Goal: Find contact information: Find contact information

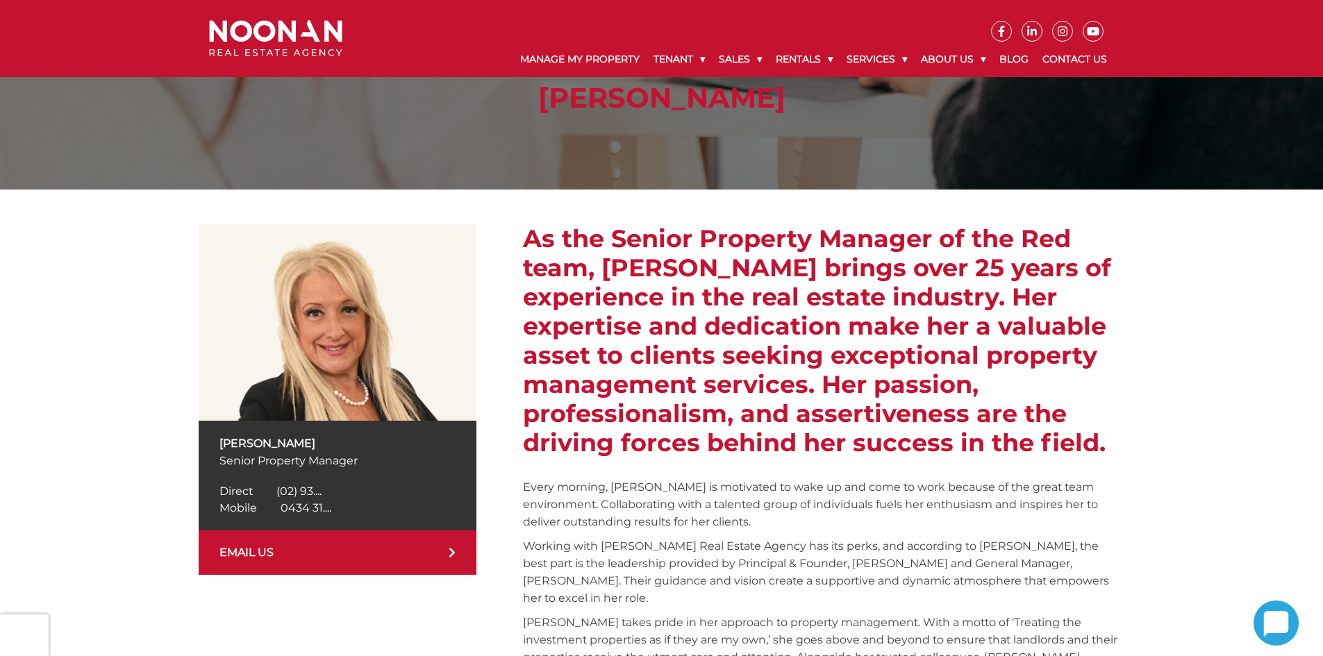
scroll to position [139, 0]
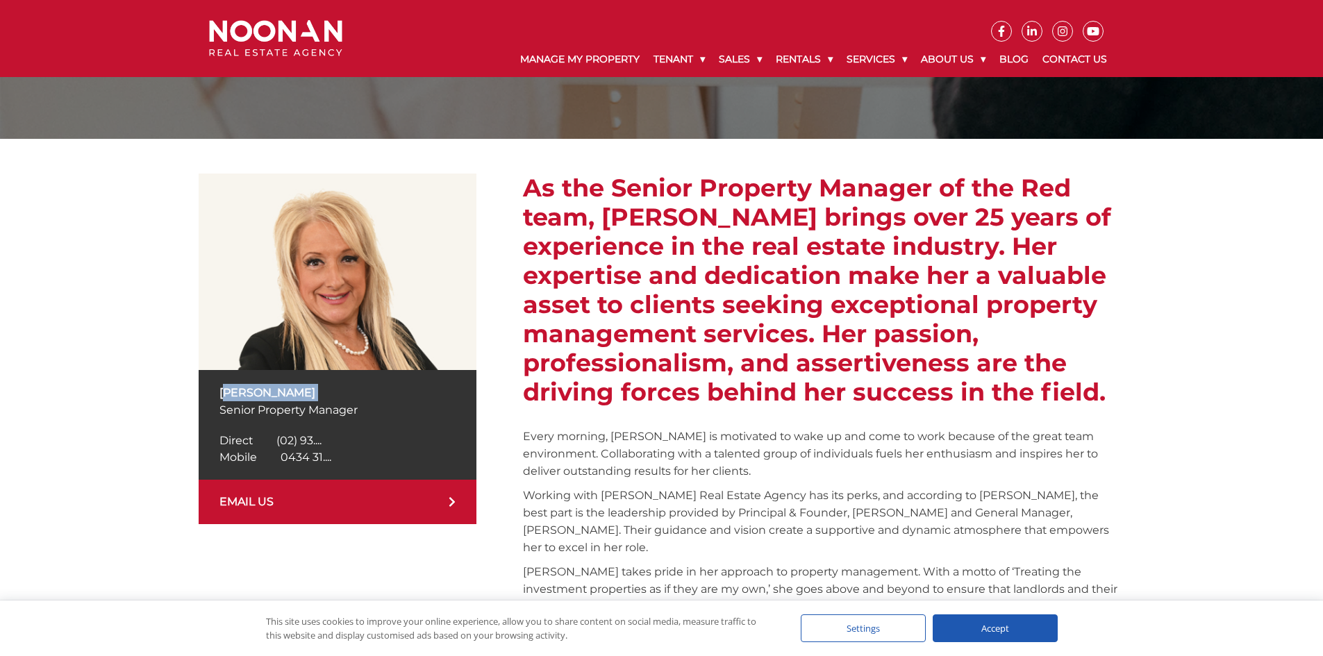
drag, startPoint x: 214, startPoint y: 403, endPoint x: 214, endPoint y: 393, distance: 9.7
click at [214, 393] on div "Anna Stratikopoulos Senior Property Manager Direct (02) 9330 6830 Direct (02) 9…" at bounding box center [338, 425] width 278 height 110
copy div "[PERSON_NAME]"
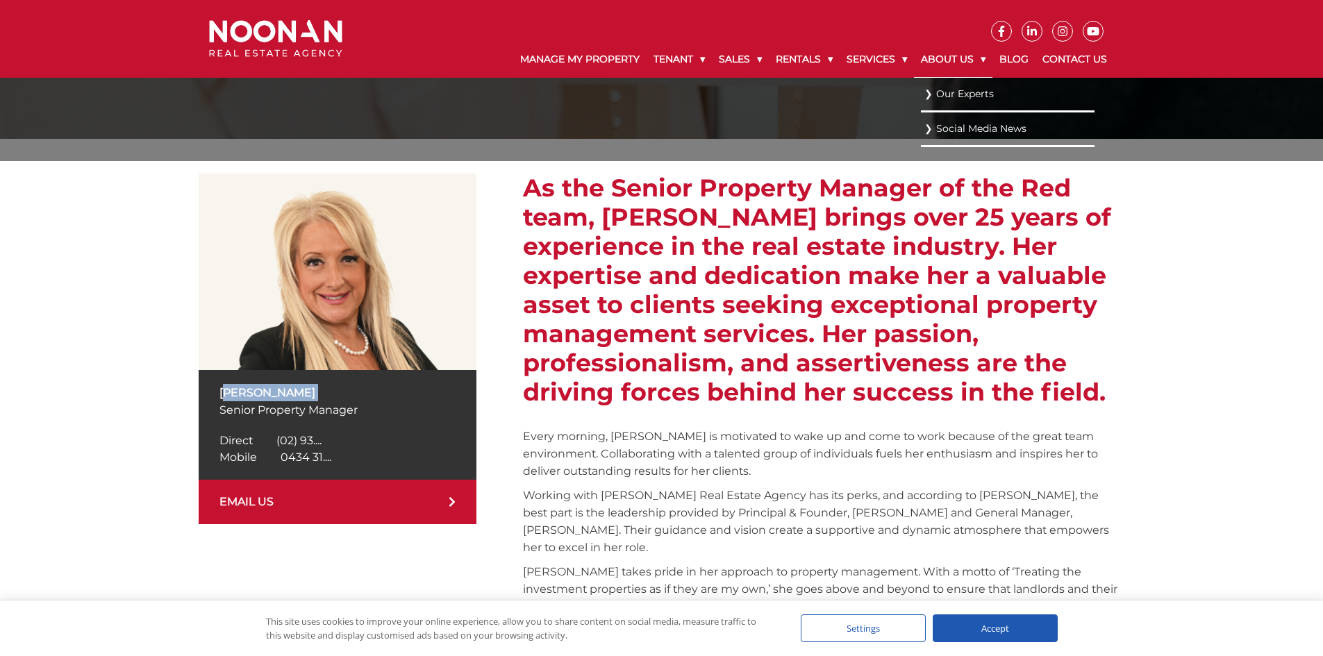
click at [967, 55] on link "About Us" at bounding box center [953, 60] width 78 height 36
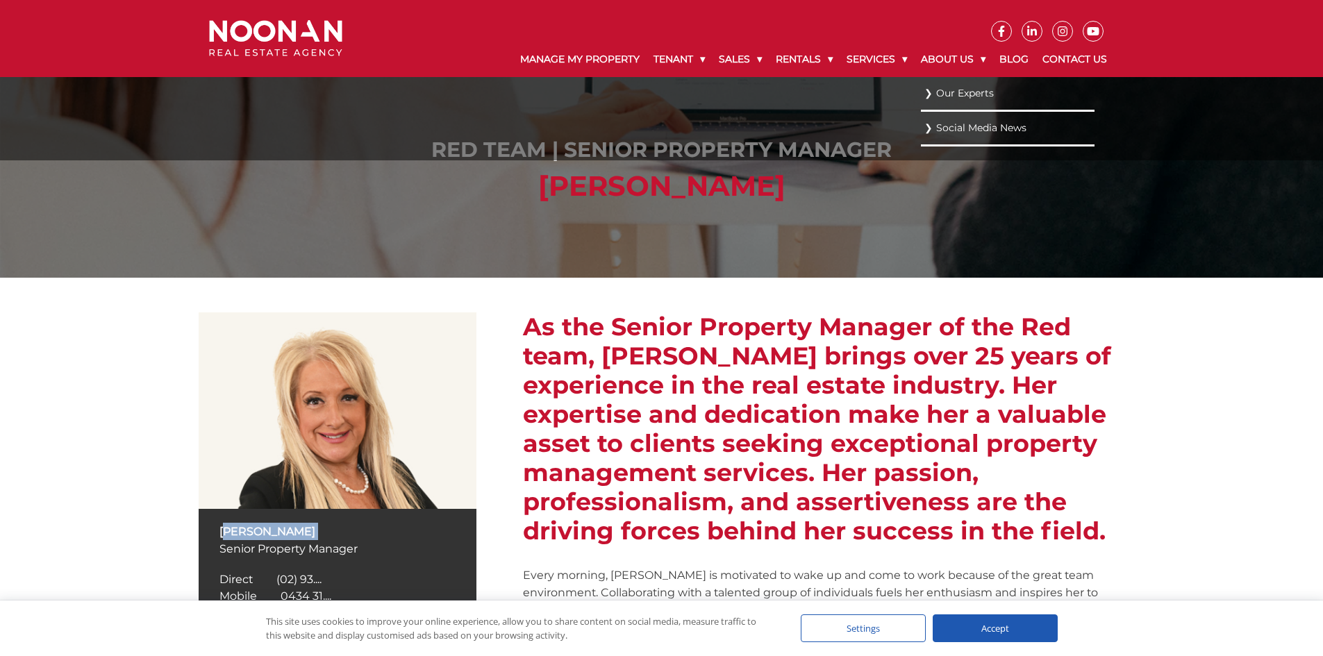
click at [937, 90] on link "Our Experts" at bounding box center [1007, 93] width 167 height 19
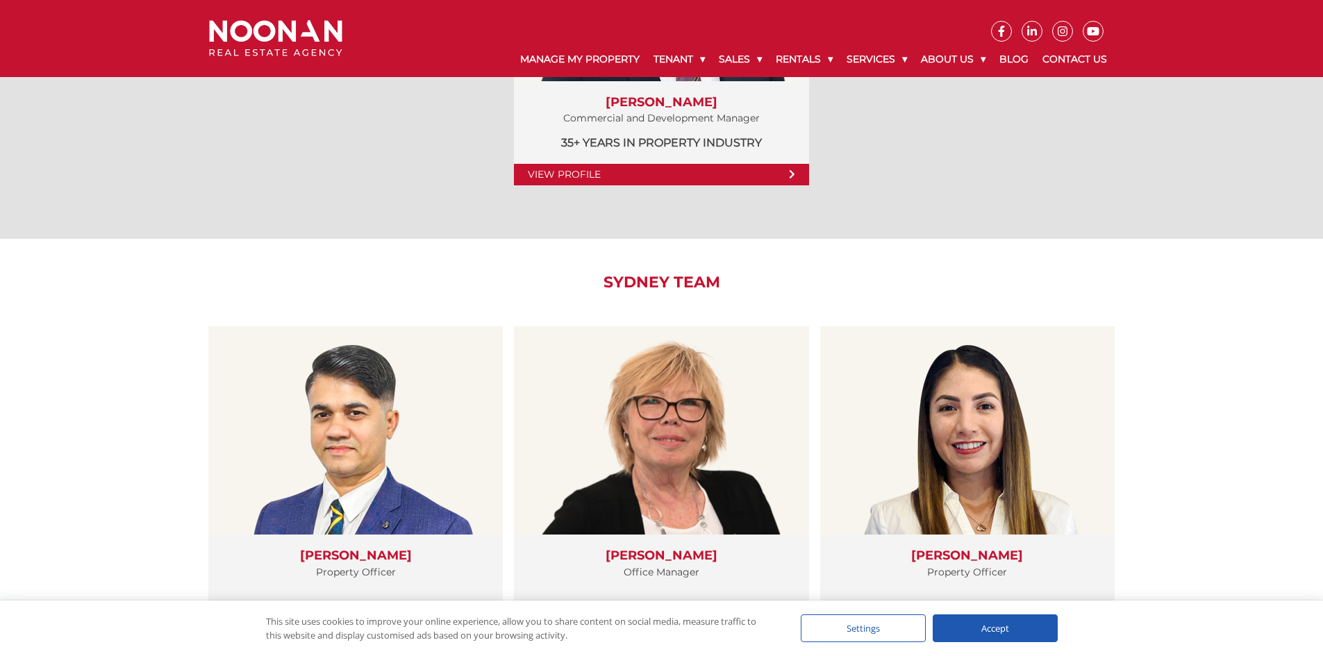
scroll to position [2152, 0]
